Goal: Task Accomplishment & Management: Complete application form

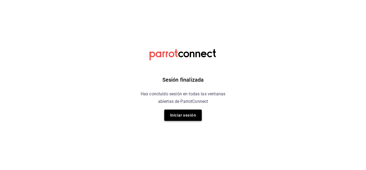
click at [194, 111] on button "Iniciar sesión" at bounding box center [183, 114] width 38 height 11
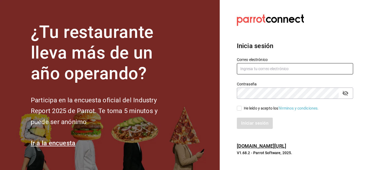
type input "[EMAIL_ADDRESS][DOMAIN_NAME]"
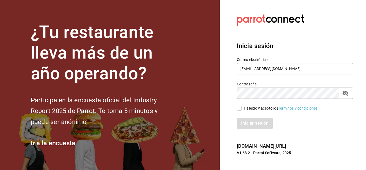
click at [241, 106] on input "He leído y acepto los Términos y condiciones." at bounding box center [239, 108] width 5 height 5
checkbox input "true"
click at [247, 122] on button "Iniciar sesión" at bounding box center [255, 123] width 36 height 11
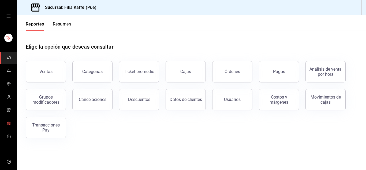
click at [7, 125] on icon "mailbox folders" at bounding box center [9, 123] width 4 height 4
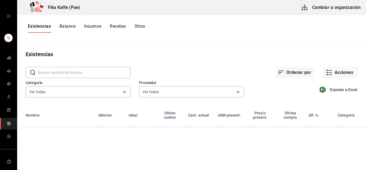
click at [133, 43] on main "Existencias ​ ​ Ordenar por Acciones Categoría Ver todas 51f0f99b-899e-4cff-962…" at bounding box center [191, 104] width 349 height 124
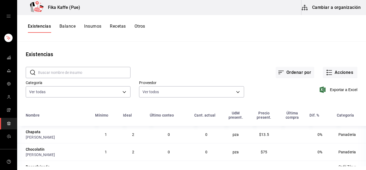
click at [136, 63] on div "Ordenar por Acciones" at bounding box center [244, 68] width 227 height 20
click at [8, 96] on circle "mailbox folders" at bounding box center [9, 96] width 2 height 2
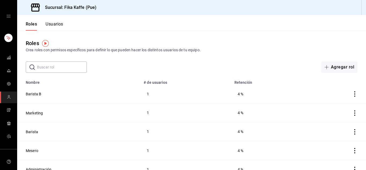
click at [107, 71] on div "​ ​ Agregar rol" at bounding box center [191, 66] width 349 height 11
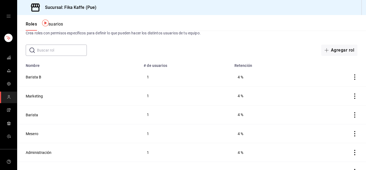
scroll to position [26, 0]
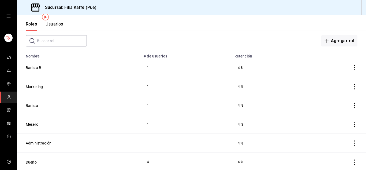
click at [55, 26] on button "Usuarios" at bounding box center [55, 25] width 18 height 9
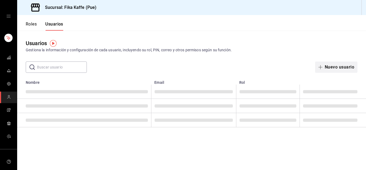
click at [337, 67] on button "Nuevo usuario" at bounding box center [337, 66] width 42 height 11
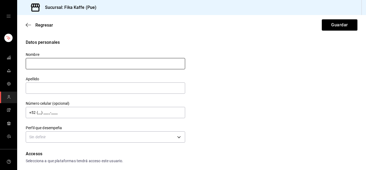
click at [104, 64] on input "text" at bounding box center [106, 63] width 160 height 11
click at [46, 67] on input "text" at bounding box center [106, 63] width 160 height 11
type input "[PERSON_NAME]"
click at [58, 90] on input "text" at bounding box center [106, 87] width 160 height 11
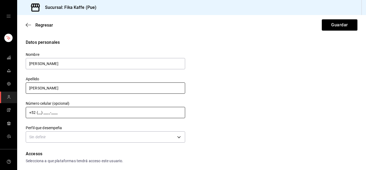
type input "[PERSON_NAME]"
click at [77, 112] on input "+52 (__) ____-____" at bounding box center [106, 112] width 160 height 11
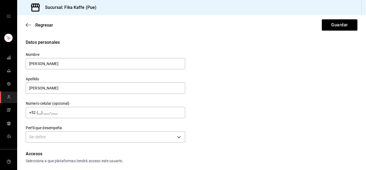
click at [193, 121] on div "Datos personales Nombre [PERSON_NAME] [PERSON_NAME] Número celular (opcional) +…" at bounding box center [192, 91] width 332 height 105
click at [167, 140] on body "Sucursal: Fika Kaffe (Pue) Regresar Guardar Datos personales Nombre [PERSON_NAM…" at bounding box center [183, 85] width 366 height 170
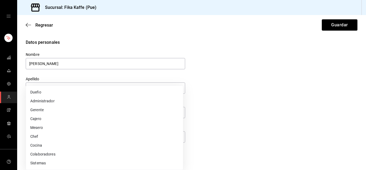
click at [56, 152] on li "Colaboradores" at bounding box center [104, 154] width 157 height 9
type input "STAFF"
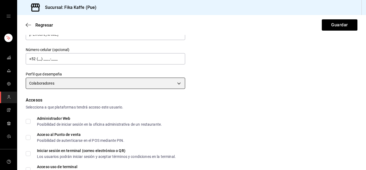
scroll to position [80, 0]
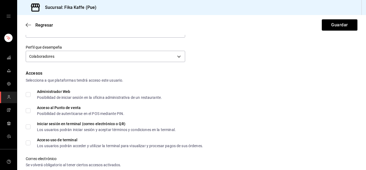
click at [31, 109] on span "Acceso al Punto de venta Posibilidad de autenticarse en el POS mediante PIN." at bounding box center [78, 111] width 94 height 10
click at [31, 109] on input "Acceso al Punto de venta Posibilidad de autenticarse en el POS mediante PIN." at bounding box center [28, 110] width 5 height 5
checkbox input "true"
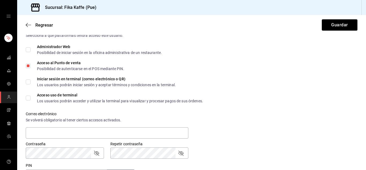
scroll to position [134, 0]
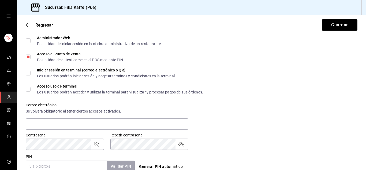
click at [27, 91] on input "Acceso uso de terminal Los usuarios podrán acceder y utilizar la terminal para …" at bounding box center [28, 89] width 5 height 5
checkbox input "true"
click at [30, 73] on input "Iniciar sesión en terminal (correo electrónico o QR) Los usuarios podrán inicia…" at bounding box center [28, 73] width 5 height 5
checkbox input "true"
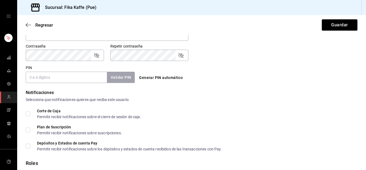
scroll to position [241, 0]
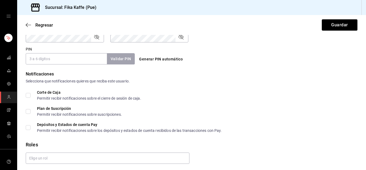
click at [64, 58] on input "PIN" at bounding box center [66, 58] width 81 height 11
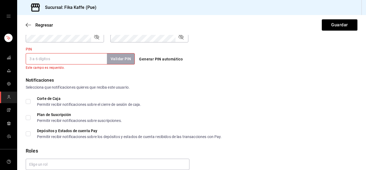
click at [95, 63] on input "PIN" at bounding box center [66, 58] width 81 height 11
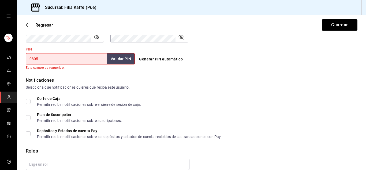
type input "0805"
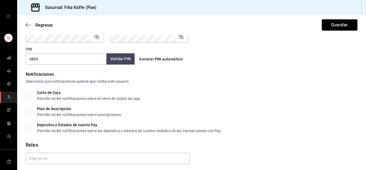
click at [116, 60] on button "Validar PIN" at bounding box center [121, 59] width 28 height 12
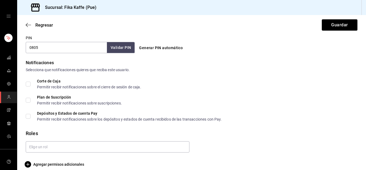
scroll to position [259, 0]
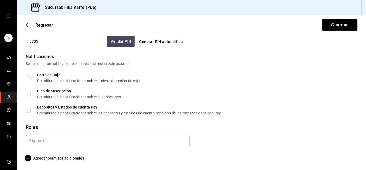
click at [47, 142] on input "text" at bounding box center [108, 140] width 164 height 11
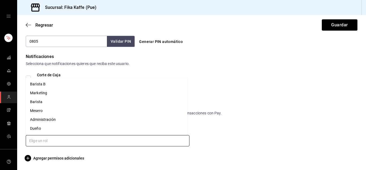
click at [41, 102] on li "Barista" at bounding box center [107, 101] width 162 height 9
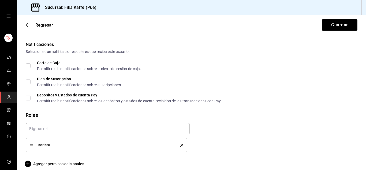
scroll to position [277, 0]
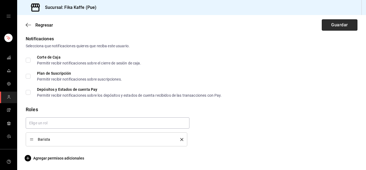
click at [341, 27] on button "Guardar" at bounding box center [340, 24] width 36 height 11
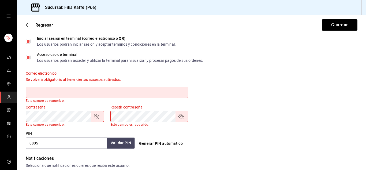
scroll to position [139, 0]
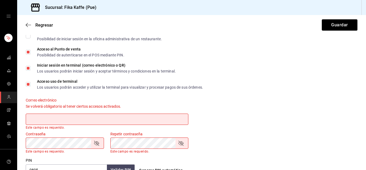
click at [29, 67] on input "Iniciar sesión en terminal (correo electrónico o QR) Los usuarios podrán inicia…" at bounding box center [28, 68] width 5 height 5
checkbox input "false"
click at [331, 23] on button "Guardar" at bounding box center [340, 24] width 36 height 11
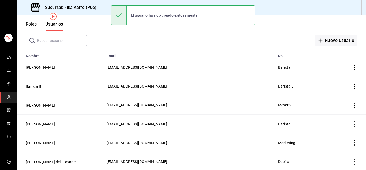
scroll to position [27, 0]
